Goal: Information Seeking & Learning: Check status

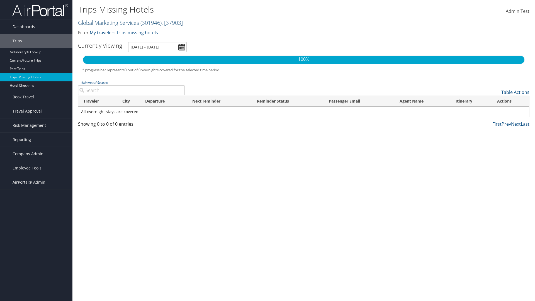
click at [108, 23] on link "Global Marketing Services ( 301946 ) , [ 37903 ]" at bounding box center [130, 23] width 105 height 8
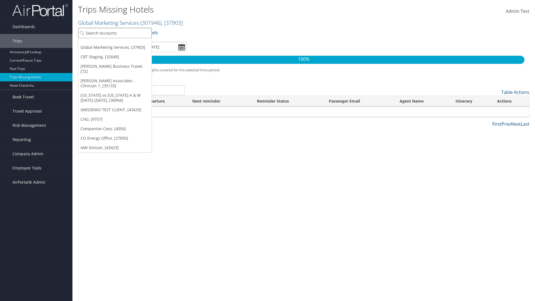
click at [115, 33] on input "search" at bounding box center [114, 33] width 73 height 10
type input "[PERSON_NAME] Business Travel"
click at [123, 48] on div "Account" at bounding box center [122, 48] width 95 height 5
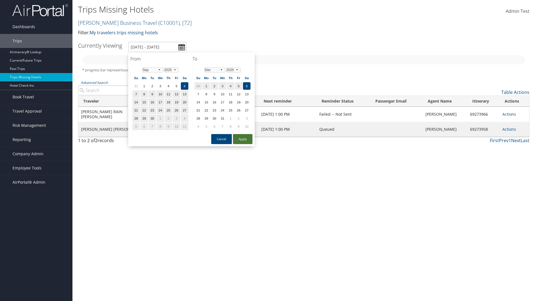
click at [243, 139] on button "Apply" at bounding box center [242, 139] width 19 height 10
type input "[DATE] - [DATE]"
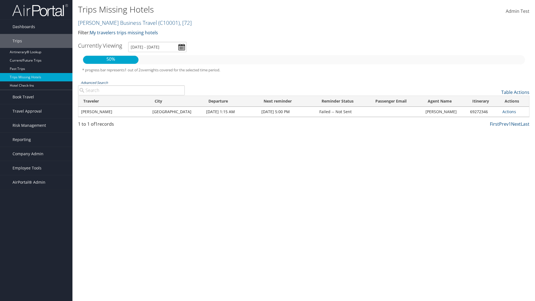
click at [94, 82] on link "Advanced Search" at bounding box center [94, 82] width 27 height 5
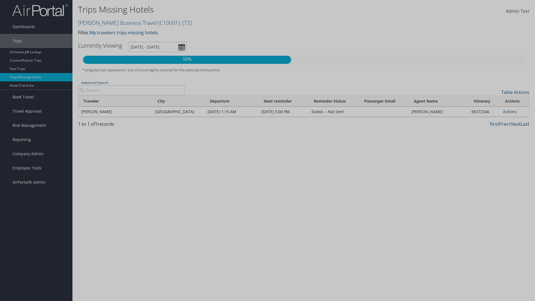
type input "[GEOGRAPHIC_DATA]"
type input "[PERSON_NAME]"
click at [0, 0] on input "[DATE]" at bounding box center [0, 0] width 0 height 0
type input "[PERSON_NAME]"
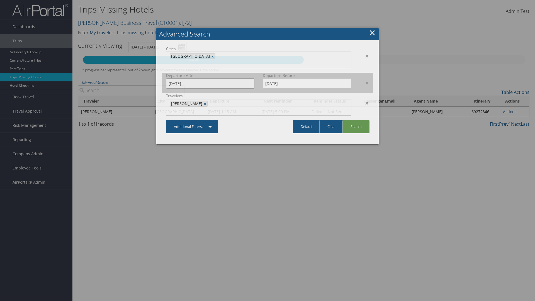
type input "[DATE]"
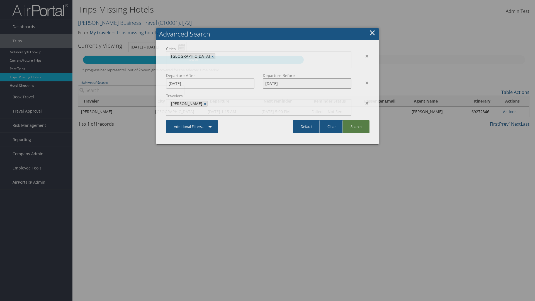
click at [307, 78] on input "[DATE]" at bounding box center [307, 83] width 88 height 10
type input "[DATE]"
click at [356, 120] on link "Search" at bounding box center [355, 126] width 27 height 13
type input "[DATE] - [DATE]"
